Goal: Book appointment/travel/reservation

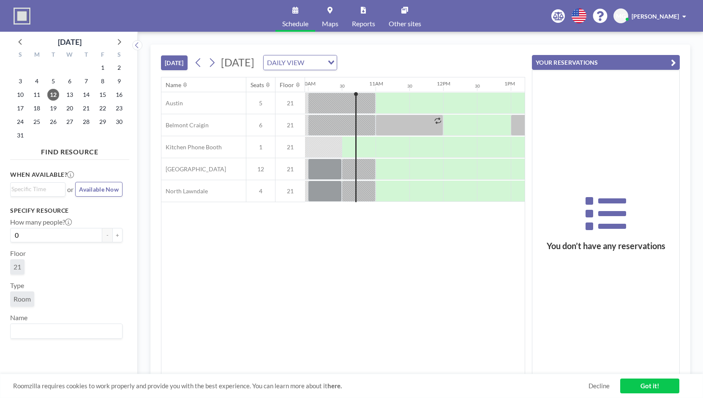
scroll to position [0, 676]
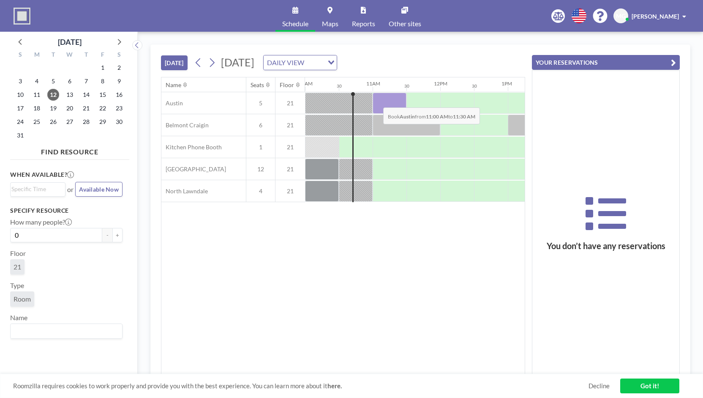
click at [376, 100] on div at bounding box center [390, 103] width 34 height 21
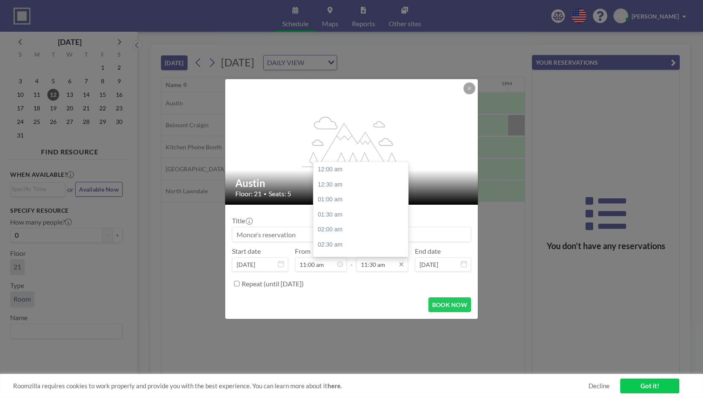
scroll to position [346, 0]
click at [388, 268] on input "11:30 am" at bounding box center [382, 264] width 52 height 14
click at [356, 188] on div "12:00 pm" at bounding box center [363, 184] width 99 height 15
type input "12:00 pm"
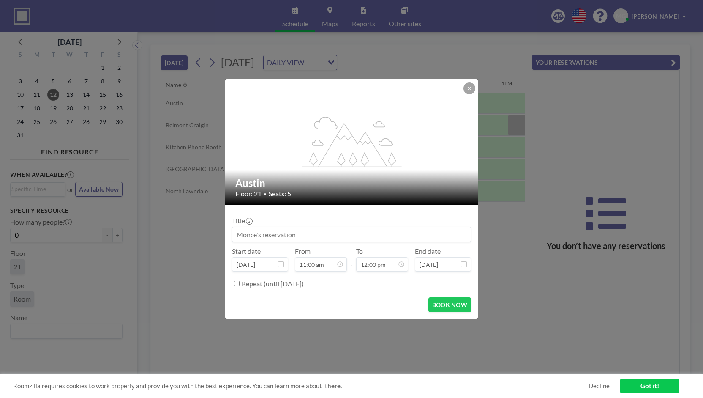
drag, startPoint x: 322, startPoint y: 235, endPoint x: 250, endPoint y: 218, distance: 73.3
click at [250, 218] on div "Title" at bounding box center [351, 228] width 239 height 25
click at [321, 232] on input at bounding box center [351, 234] width 238 height 14
drag, startPoint x: 306, startPoint y: 235, endPoint x: 237, endPoint y: 240, distance: 69.1
click at [237, 240] on input at bounding box center [351, 234] width 238 height 14
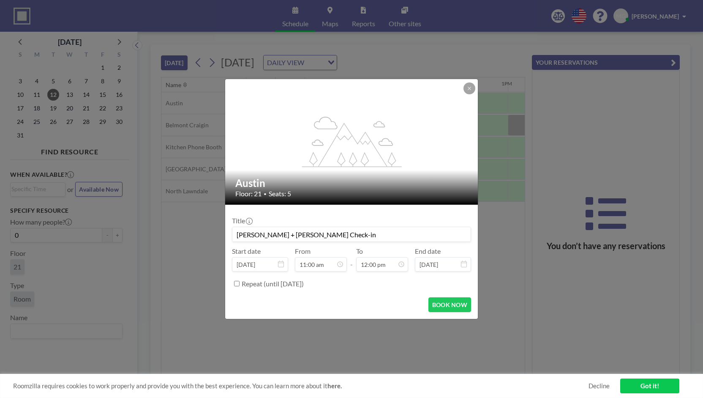
type input "[PERSON_NAME] + [PERSON_NAME] Check-in"
click at [234, 284] on input "Repeat (until [DATE])" at bounding box center [236, 283] width 5 height 5
checkbox input "true"
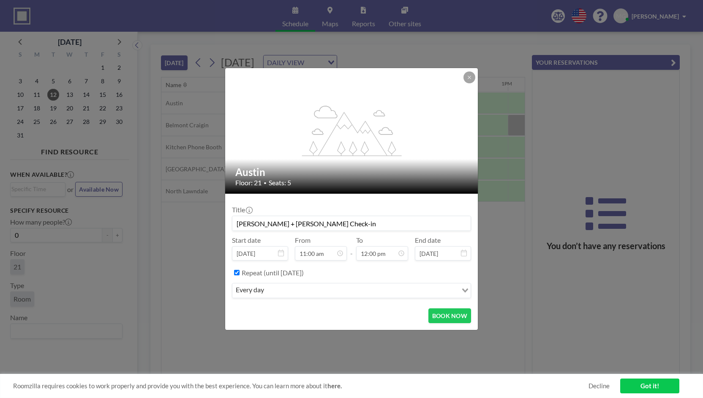
click at [413, 292] on input "Search for option" at bounding box center [362, 290] width 190 height 11
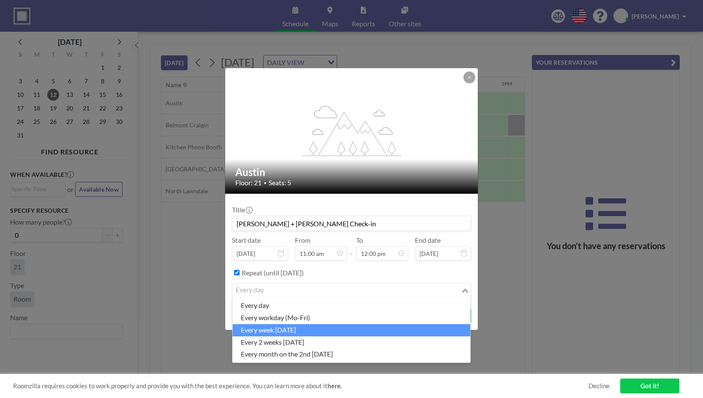
click at [351, 333] on li "every week [DATE]" at bounding box center [351, 330] width 238 height 12
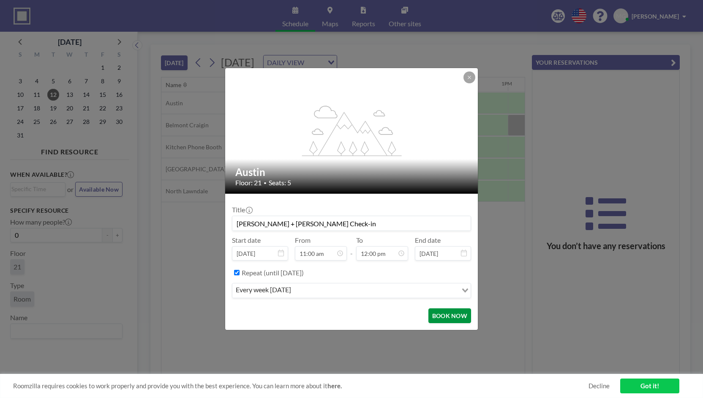
click at [436, 311] on button "BOOK NOW" at bounding box center [449, 315] width 43 height 15
